Goal: Navigation & Orientation: Find specific page/section

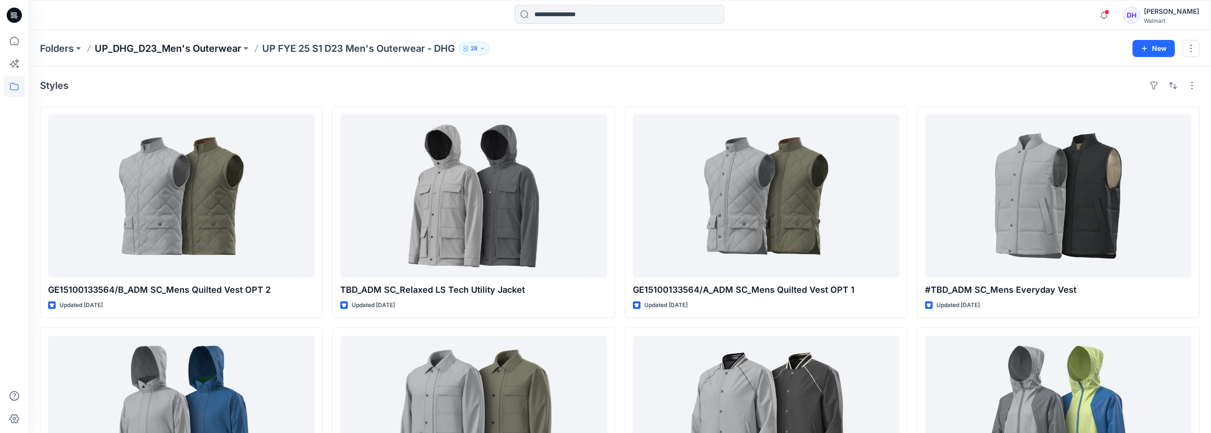
click at [210, 52] on p "UP_DHG_D23_Men's Outerwear" at bounding box center [168, 48] width 146 height 13
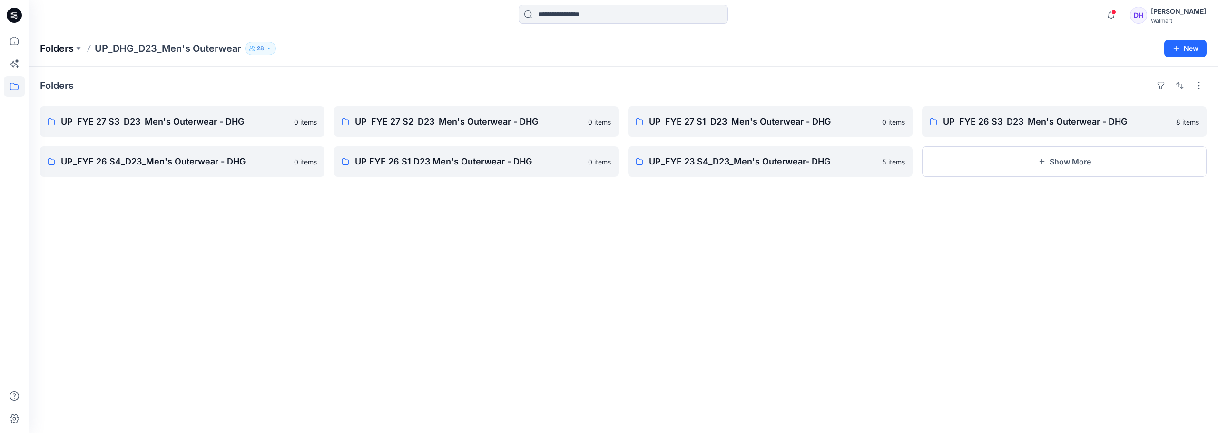
click at [74, 49] on p "Folders" at bounding box center [57, 48] width 34 height 13
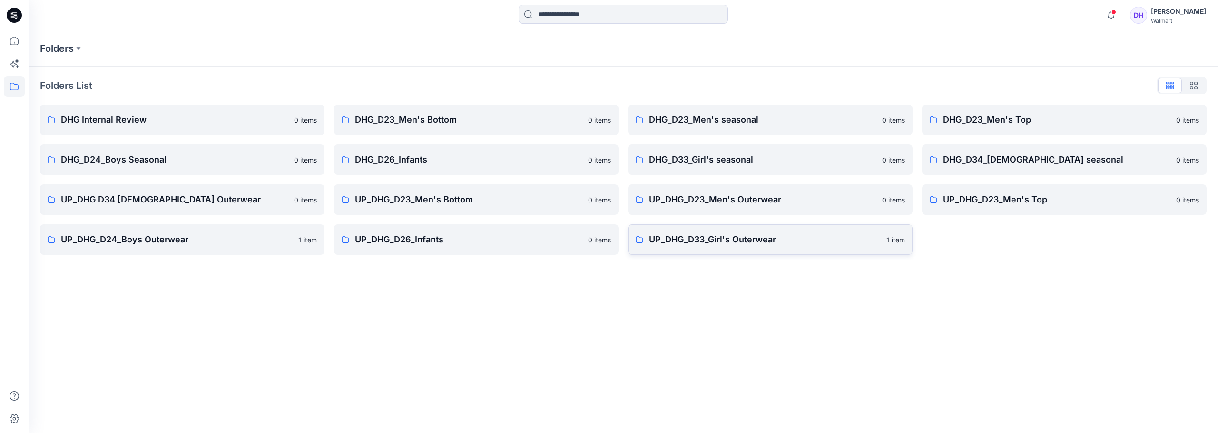
click at [703, 243] on p "UP_DHG_D33_Girl's Outerwear" at bounding box center [765, 239] width 232 height 13
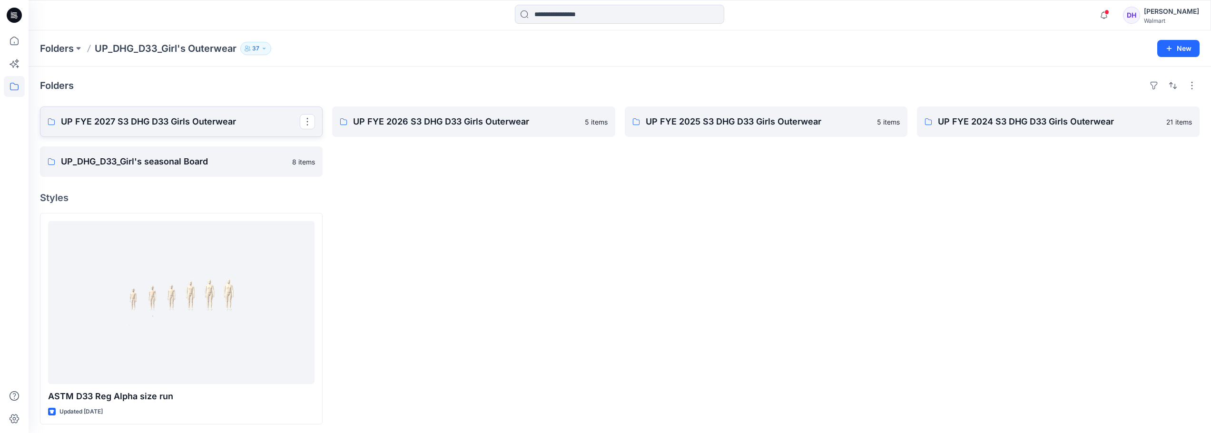
click at [203, 127] on p "UP FYE 2027 S3 DHG D33 Girls Outerwear" at bounding box center [180, 121] width 239 height 13
